Goal: Find contact information: Find contact information

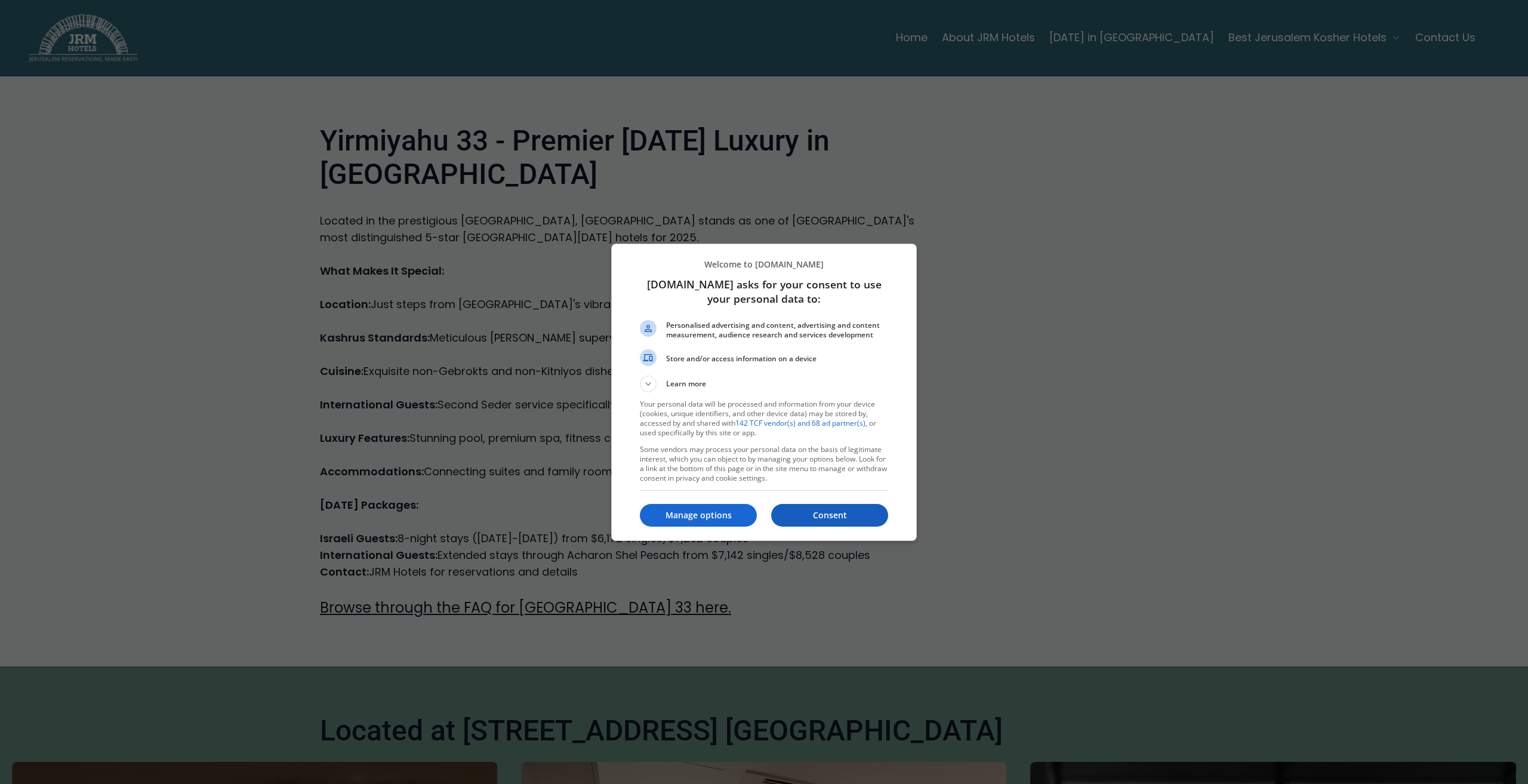
click at [813, 512] on p "Consent" at bounding box center [829, 515] width 117 height 12
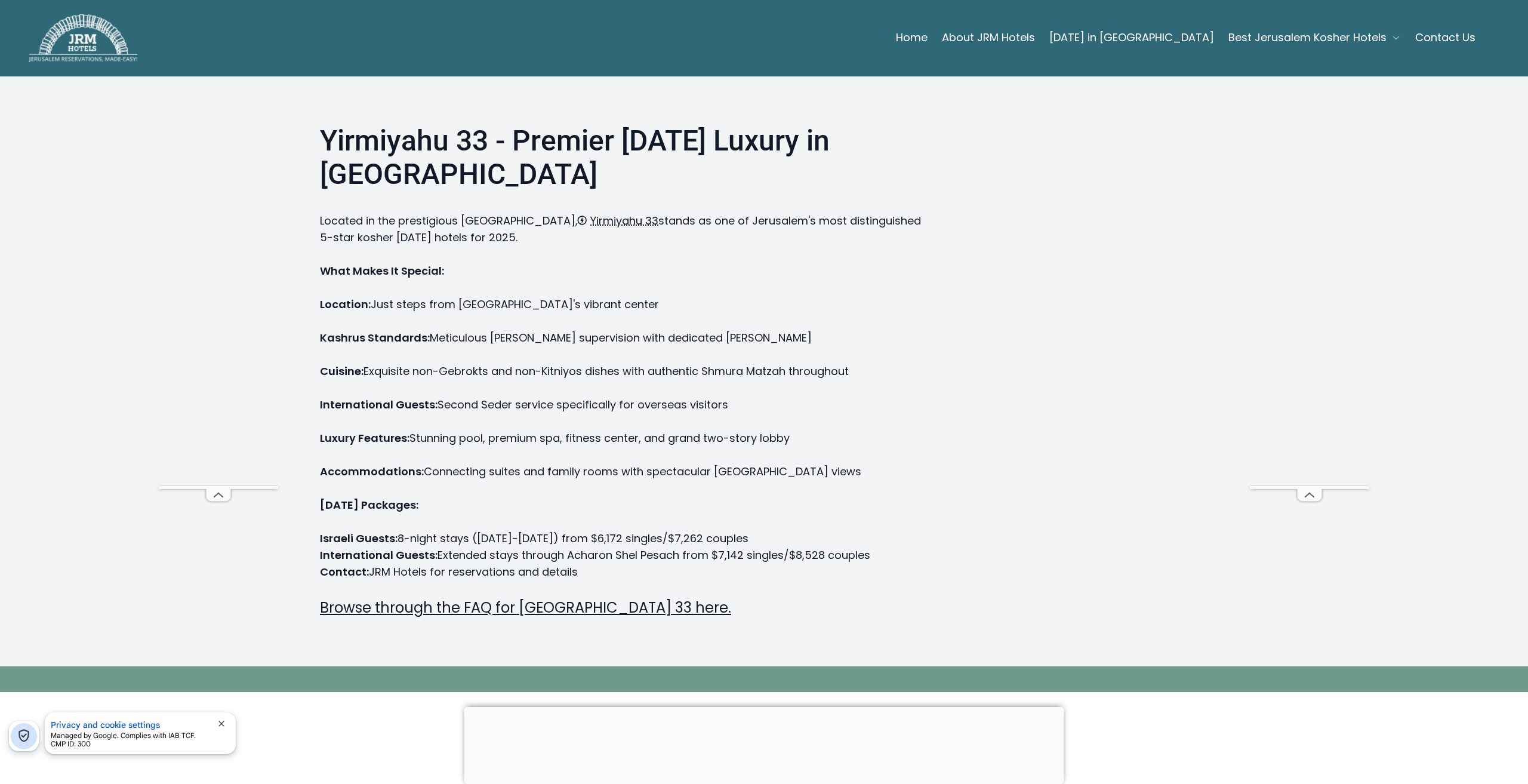
click at [1436, 38] on link "Contact Us" at bounding box center [1445, 38] width 60 height 24
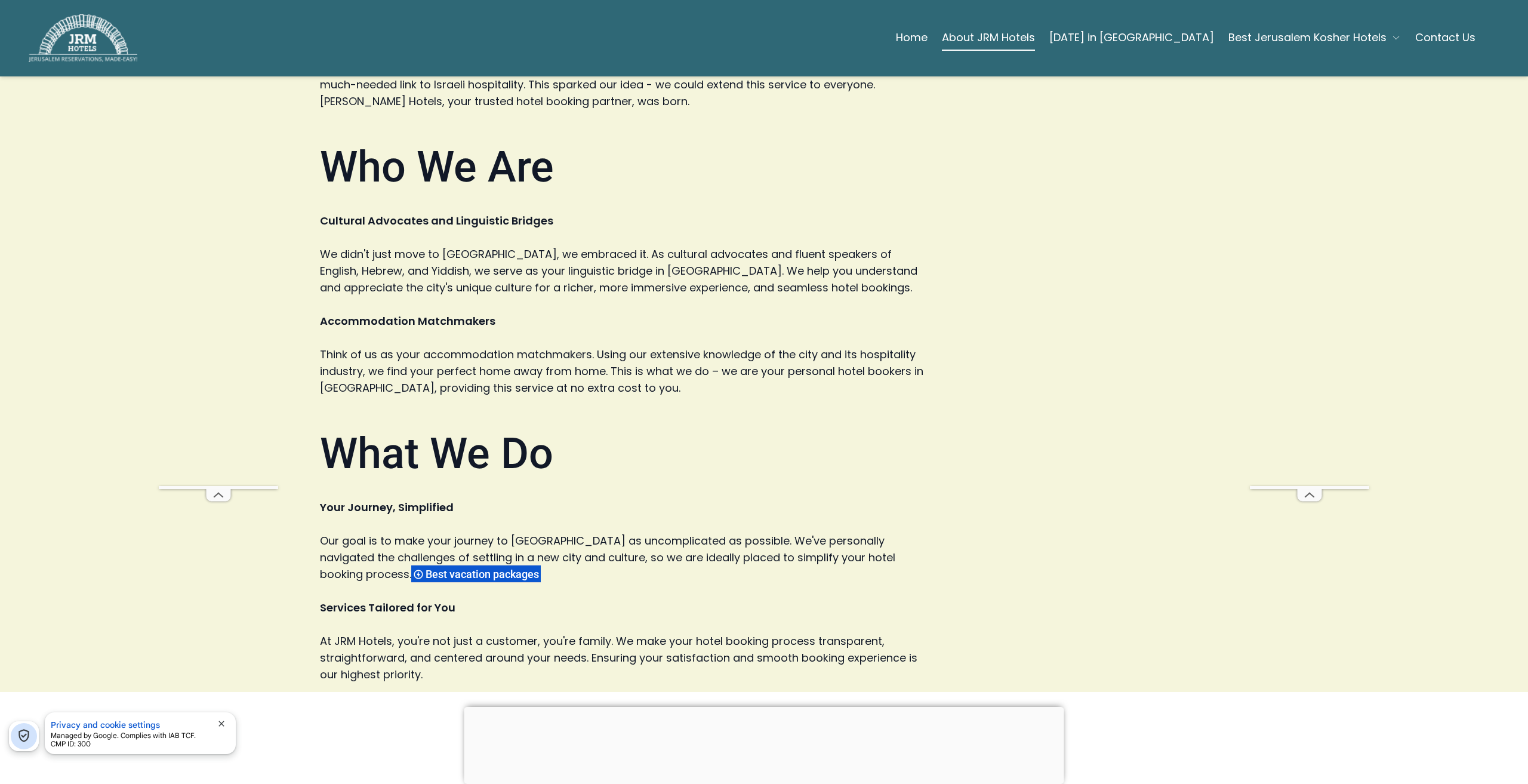
scroll to position [477, 0]
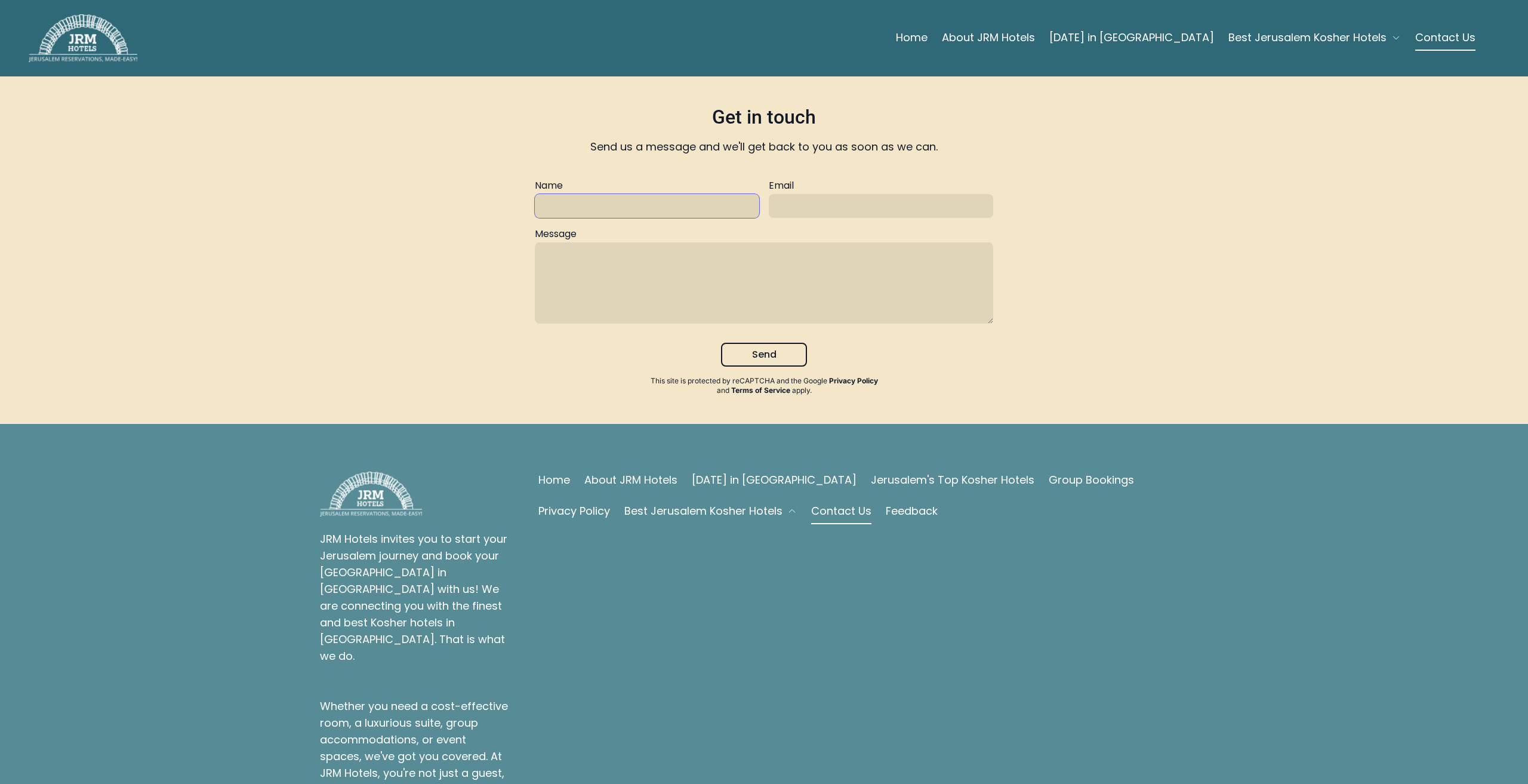
click at [639, 209] on input "text" at bounding box center [647, 206] width 225 height 24
type input "YURI GUTFREUND"
type input "yurigutfreund@gmail.com"
click at [647, 246] on textarea at bounding box center [764, 283] width 459 height 81
click at [1315, 33] on span "Best Jerusalem Kosher Hotels" at bounding box center [1308, 38] width 159 height 17
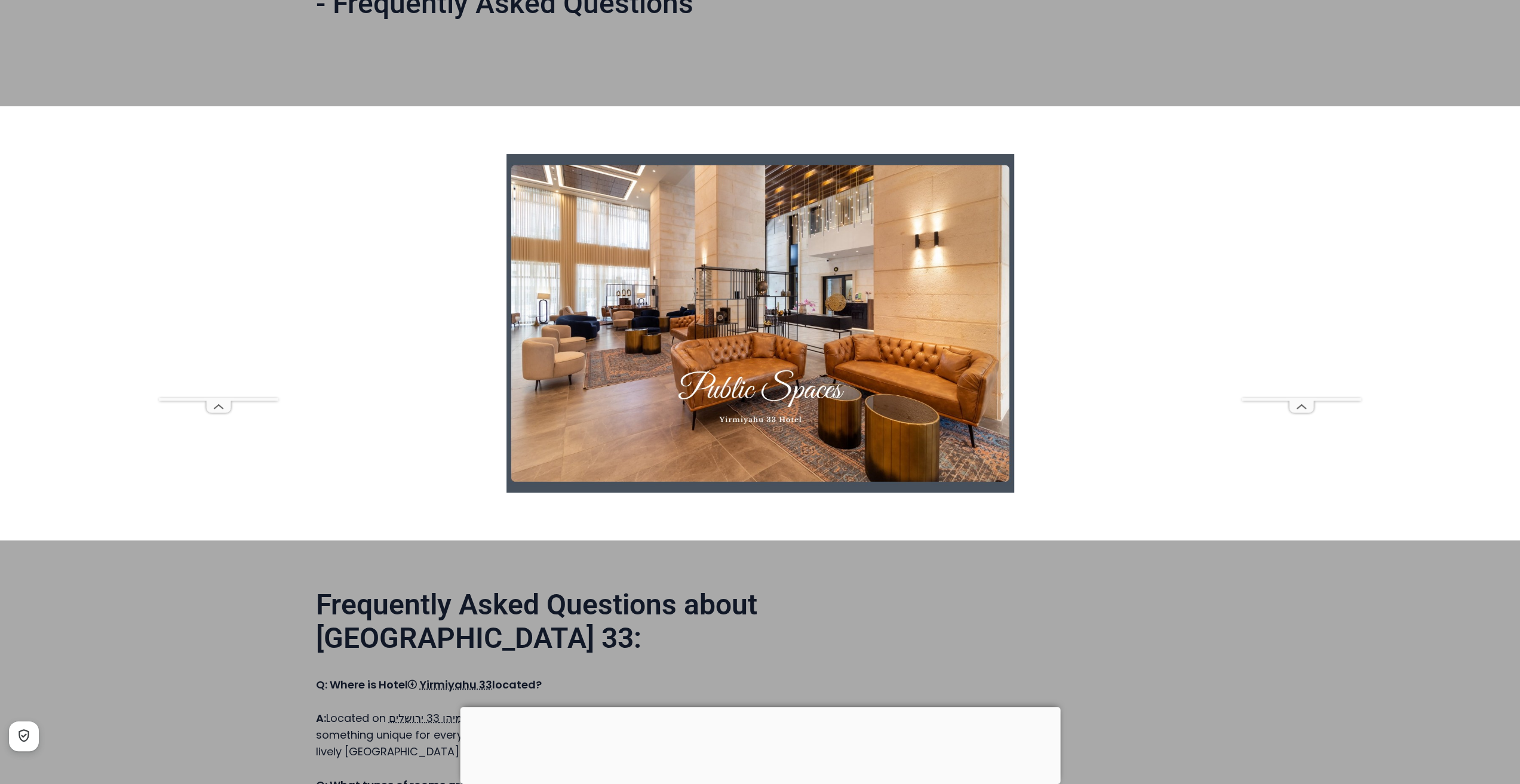
scroll to position [120, 0]
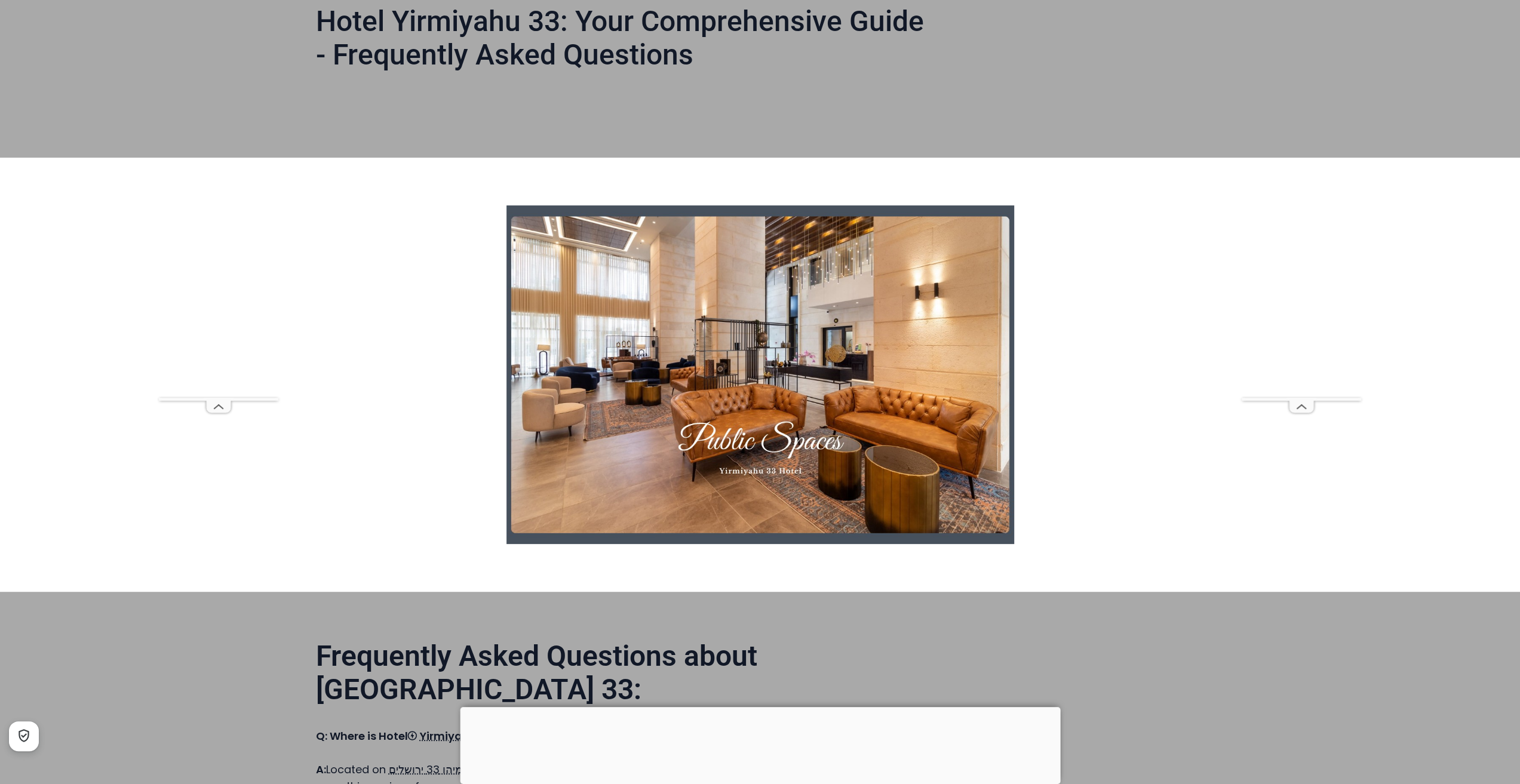
click at [911, 364] on img at bounding box center [760, 374] width 508 height 338
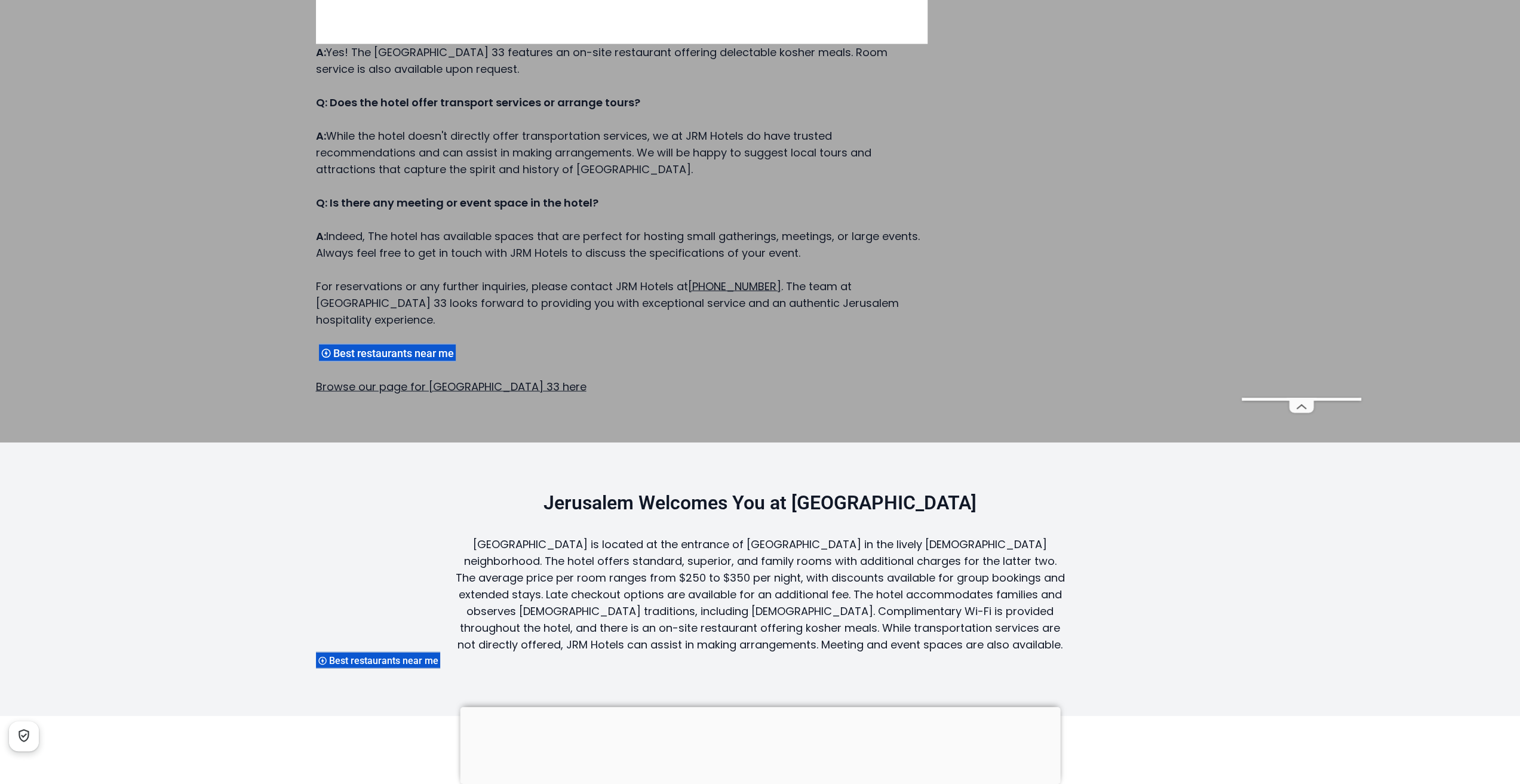
scroll to position [2447, 0]
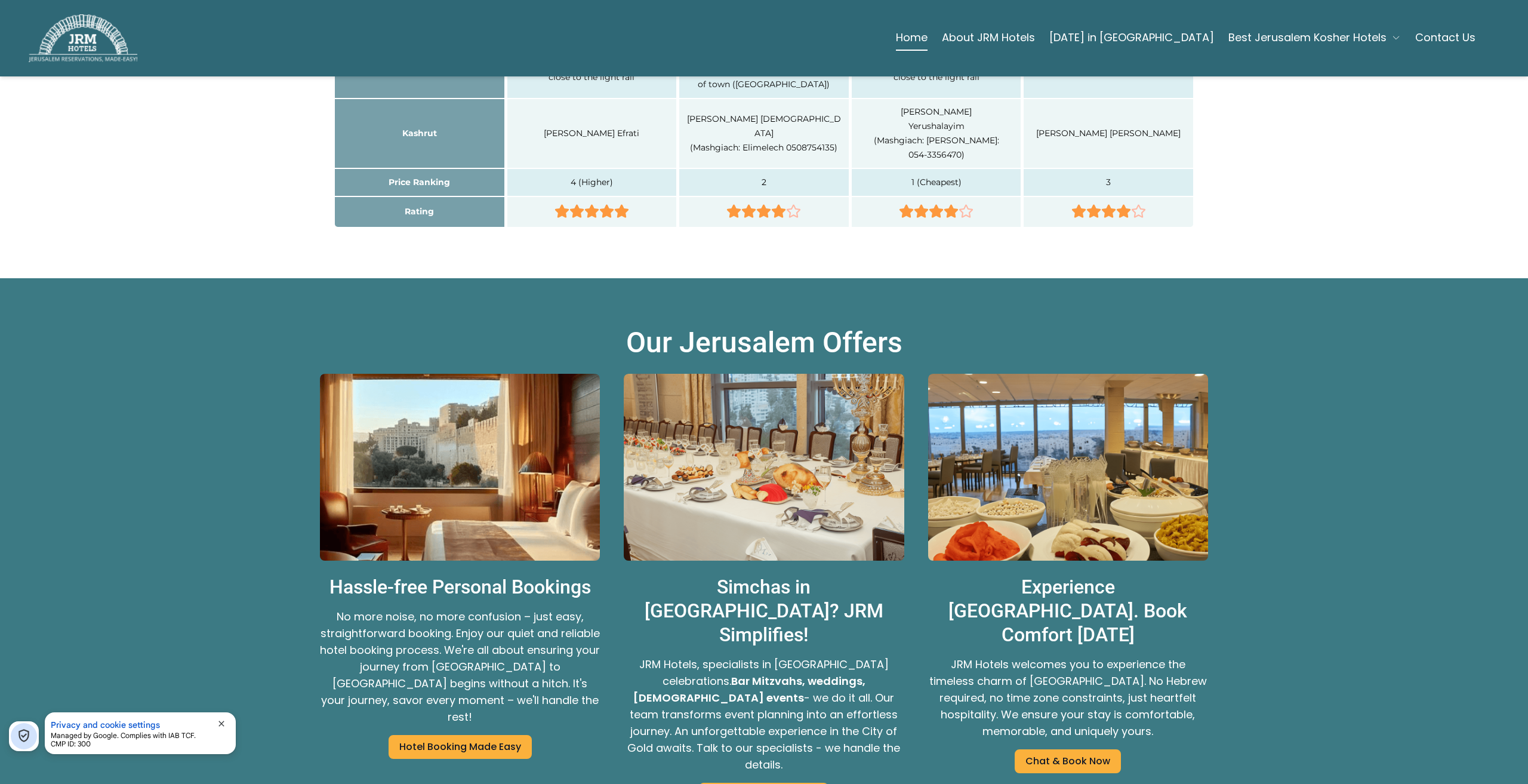
scroll to position [1731, 0]
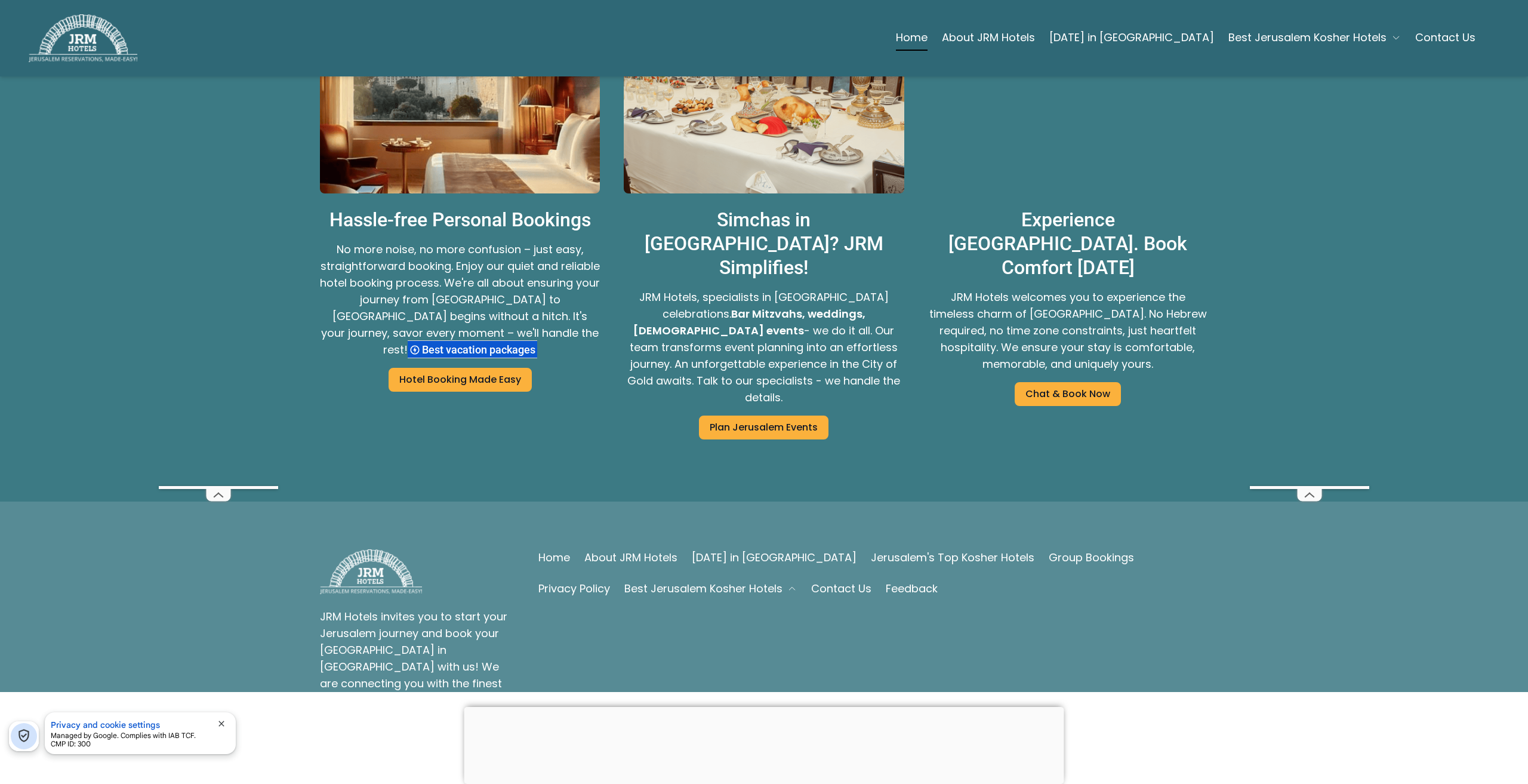
scroll to position [2030, 0]
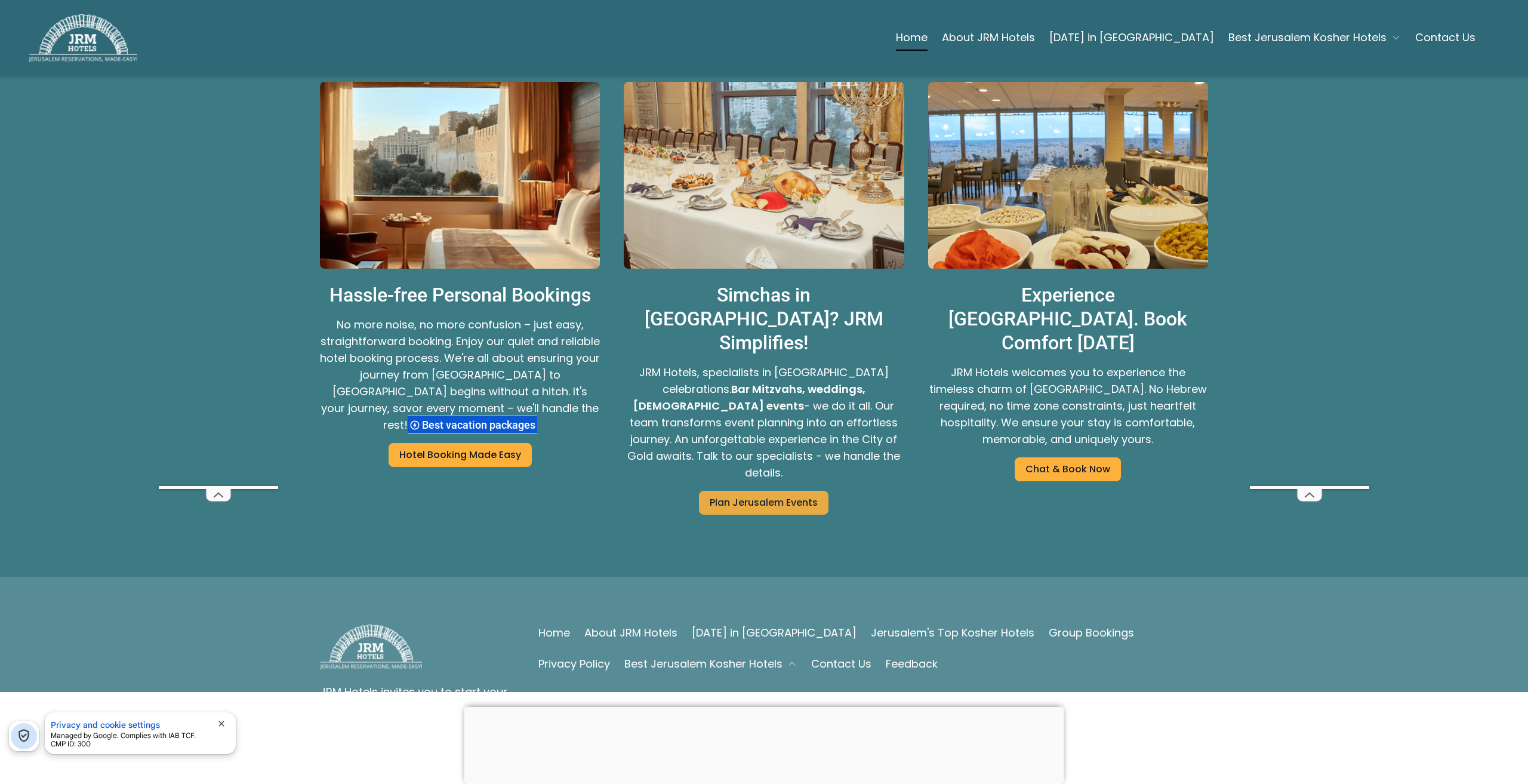
click at [749, 491] on link "Plan Jerusalem Events" at bounding box center [764, 503] width 129 height 24
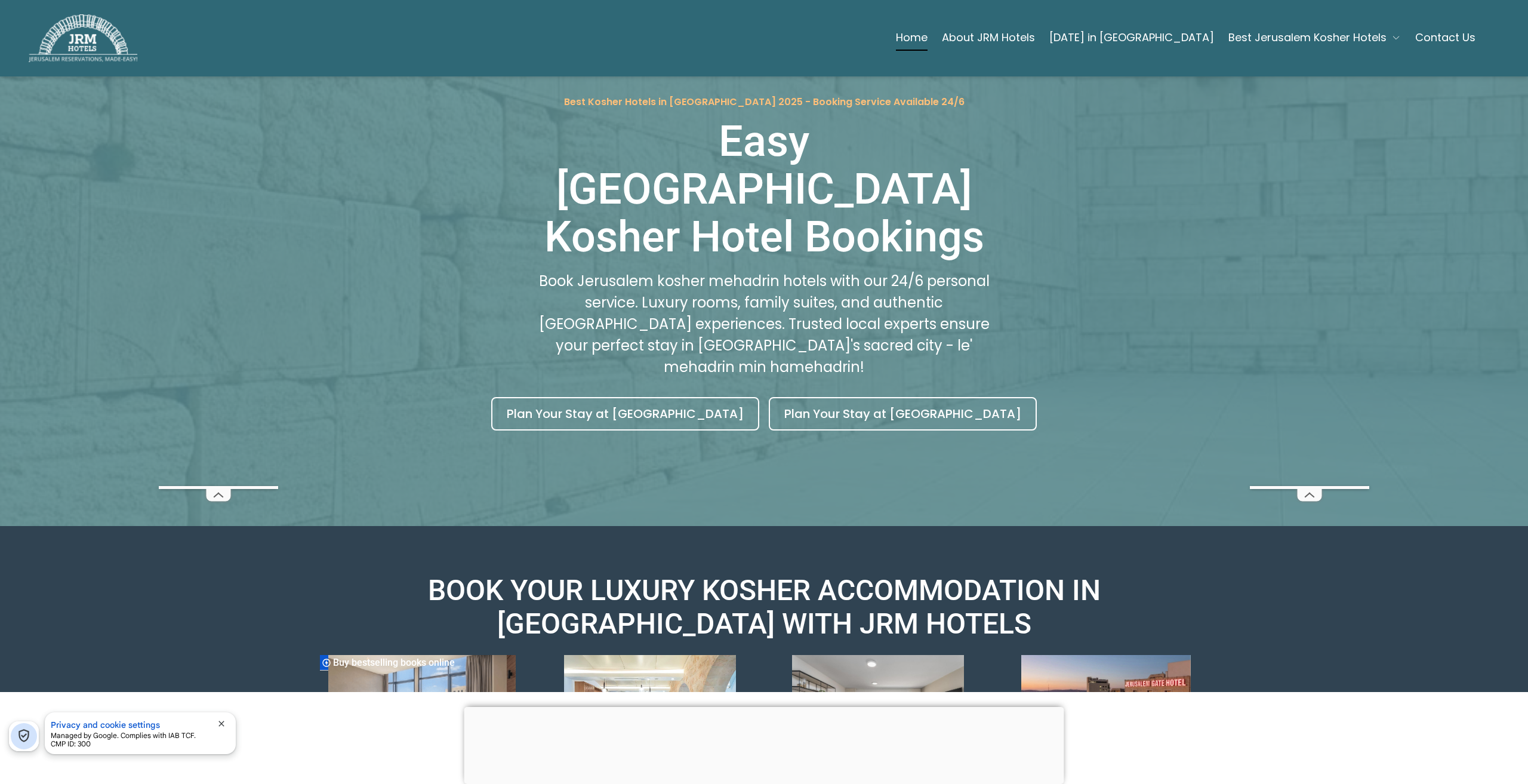
scroll to position [120, 0]
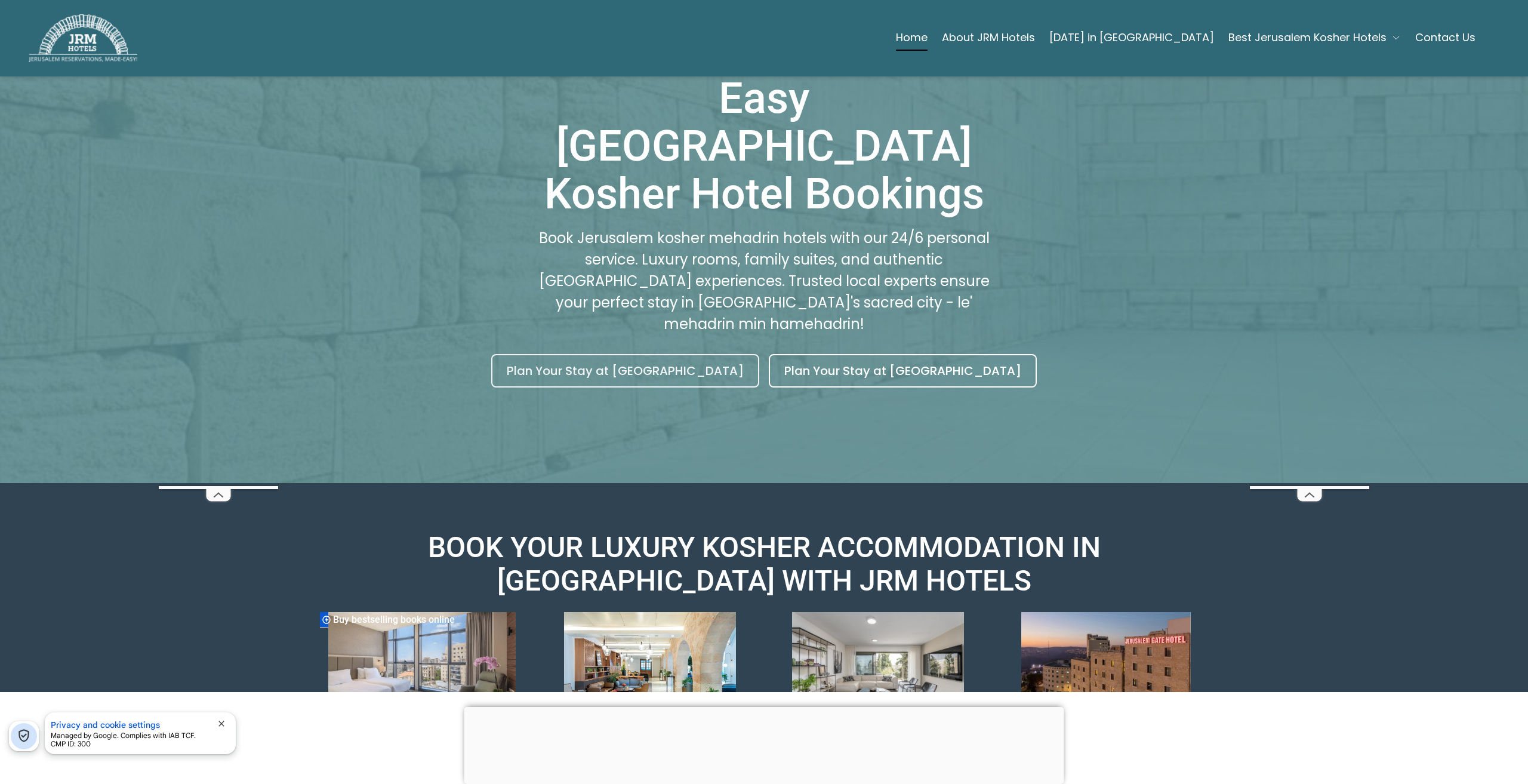
click at [696, 354] on link "Plan Your Stay at [GEOGRAPHIC_DATA]" at bounding box center [626, 370] width 268 height 33
